Goal: Use online tool/utility: Use online tool/utility

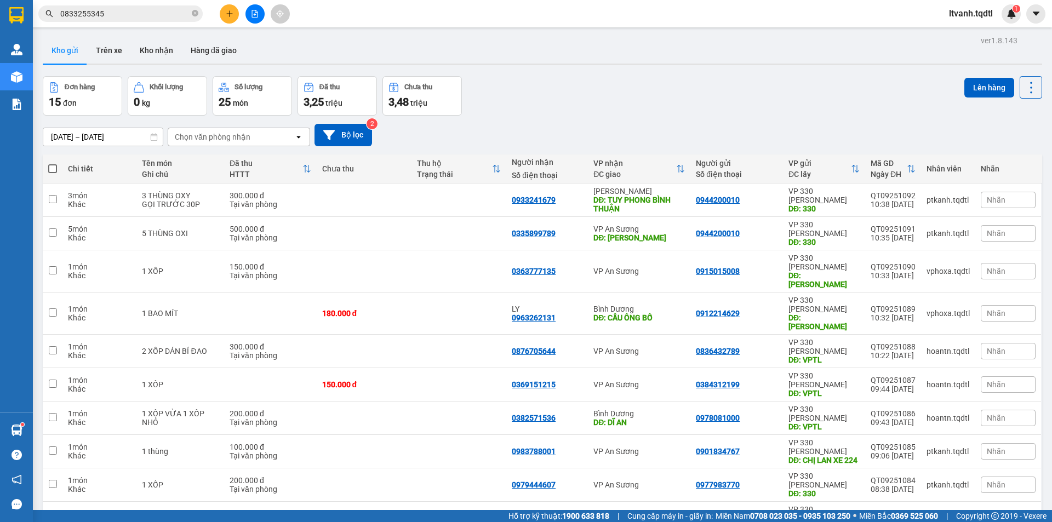
click at [111, 9] on input "0833255345" at bounding box center [124, 14] width 129 height 12
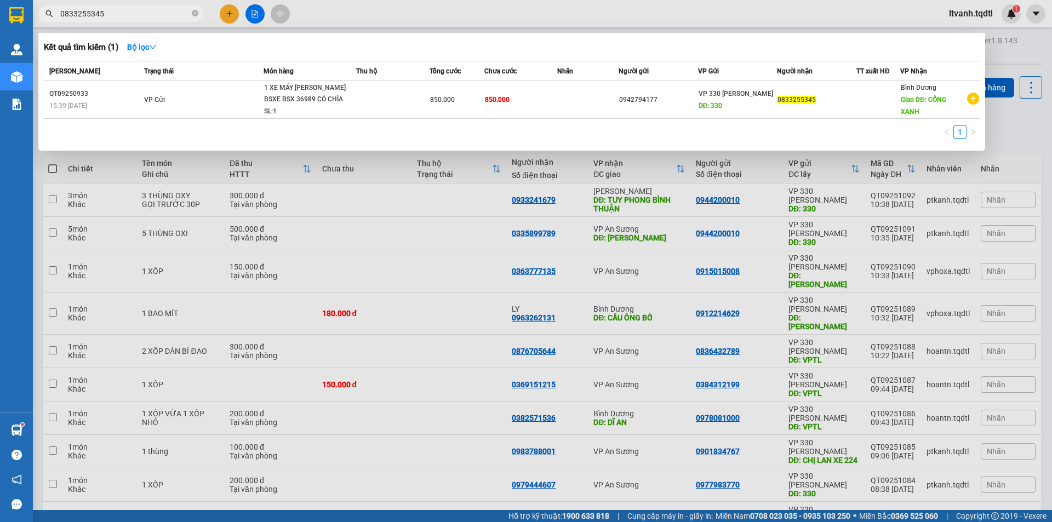
click at [111, 9] on input "0833255345" at bounding box center [124, 14] width 129 height 12
click at [128, 9] on input "0935503557" at bounding box center [124, 14] width 129 height 12
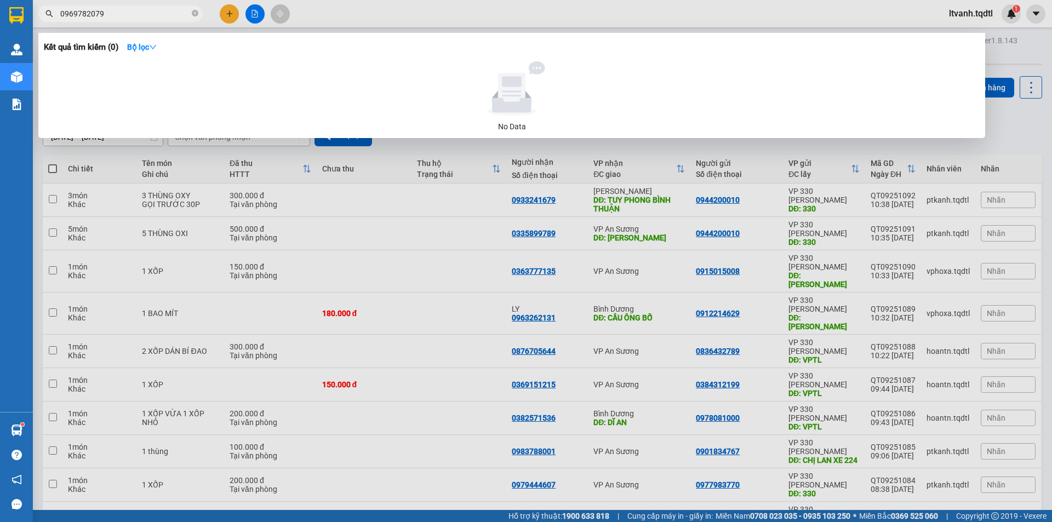
click at [110, 14] on input "0969782079" at bounding box center [124, 14] width 129 height 12
click at [83, 15] on input "0969782079" at bounding box center [124, 14] width 129 height 12
drag, startPoint x: 79, startPoint y: 12, endPoint x: 85, endPoint y: 13, distance: 6.2
click at [81, 12] on input "0969782079" at bounding box center [124, 14] width 129 height 12
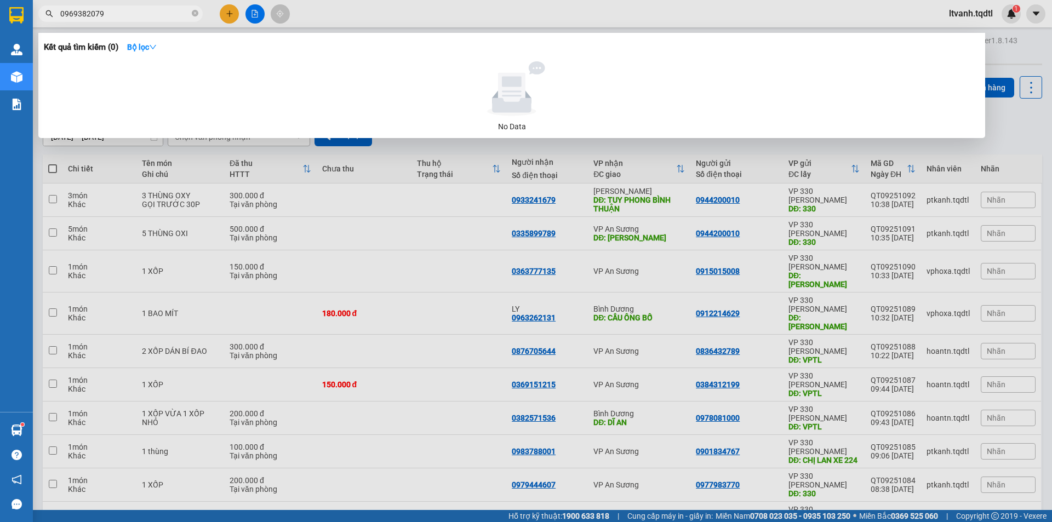
type input "0969382079"
